Goal: Entertainment & Leisure: Consume media (video, audio)

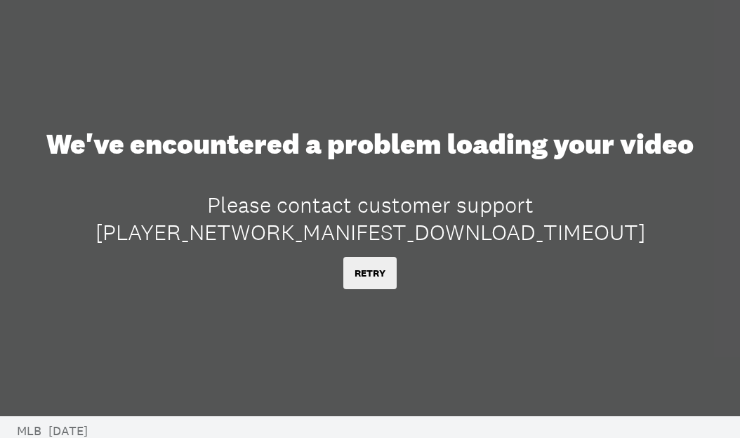
click at [392, 275] on button "RETRY" at bounding box center [369, 273] width 53 height 32
